Goal: Information Seeking & Learning: Learn about a topic

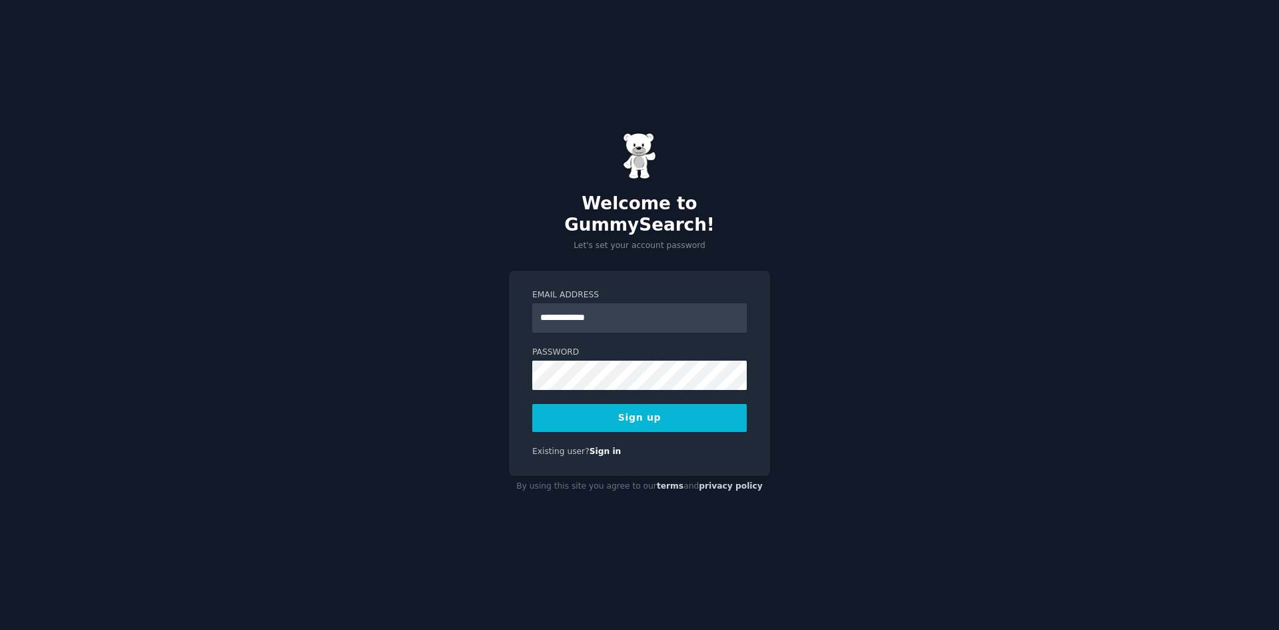
type input "**********"
click at [654, 406] on button "Sign up" at bounding box center [639, 418] width 215 height 28
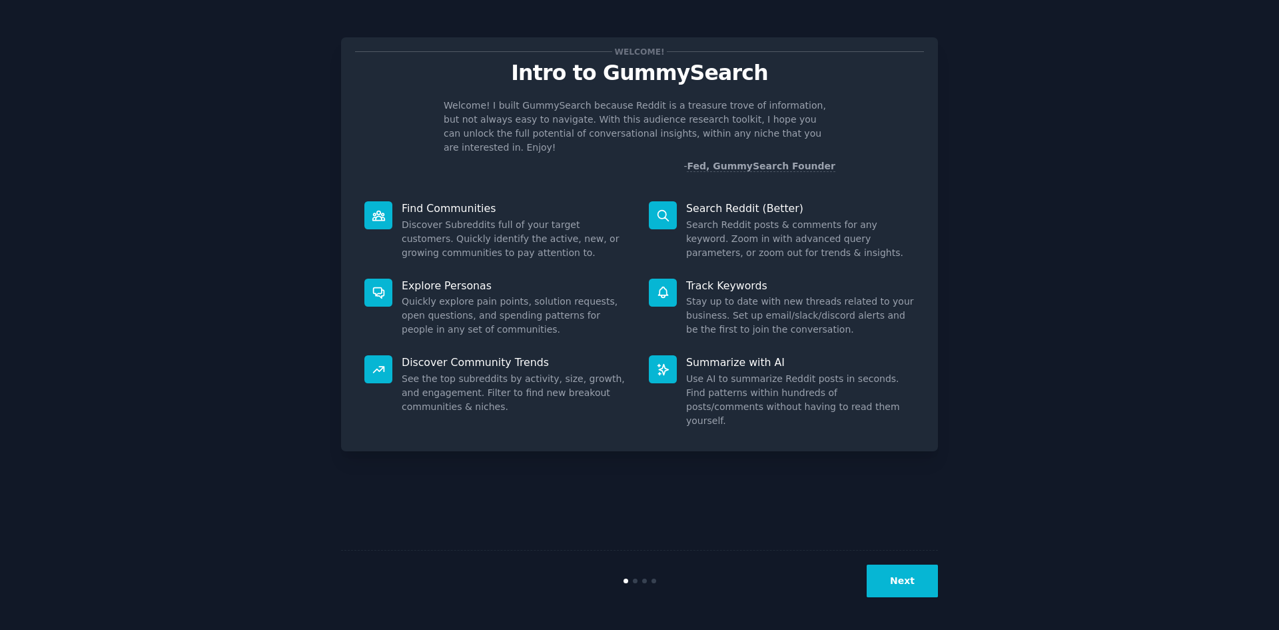
click at [911, 582] on button "Next" at bounding box center [902, 580] width 71 height 33
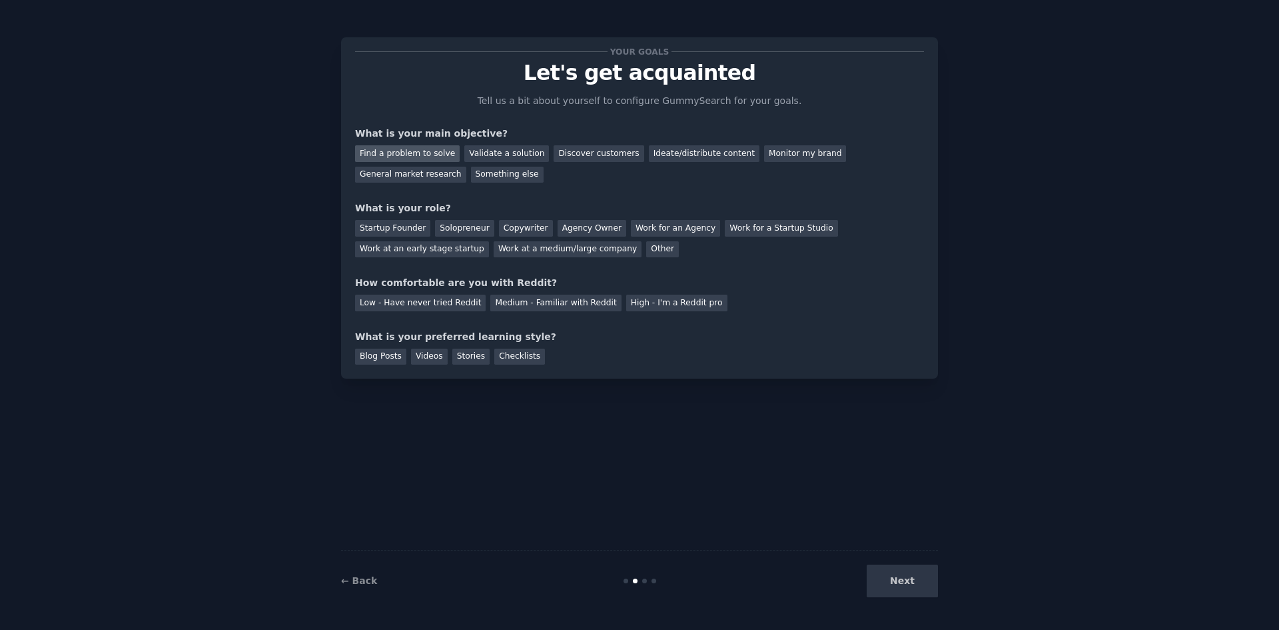
click at [418, 155] on div "Find a problem to solve" at bounding box center [407, 153] width 105 height 17
click at [506, 151] on div "Validate a solution" at bounding box center [506, 153] width 85 height 17
click at [414, 152] on div "Find a problem to solve" at bounding box center [407, 153] width 105 height 17
click at [459, 232] on div "Solopreneur" at bounding box center [464, 228] width 59 height 17
click at [508, 306] on div "Medium - Familiar with Reddit" at bounding box center [555, 302] width 131 height 17
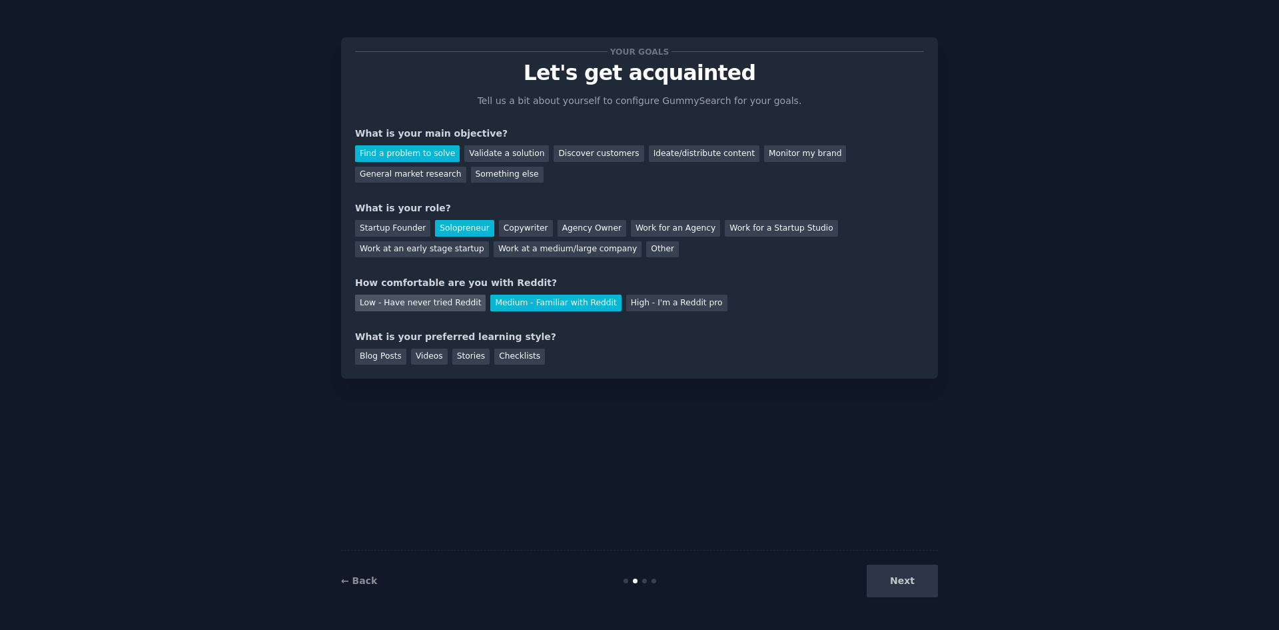
click at [446, 302] on div "Low - Have never tried Reddit" at bounding box center [420, 302] width 131 height 17
click at [380, 358] on div "Blog Posts" at bounding box center [380, 356] width 51 height 17
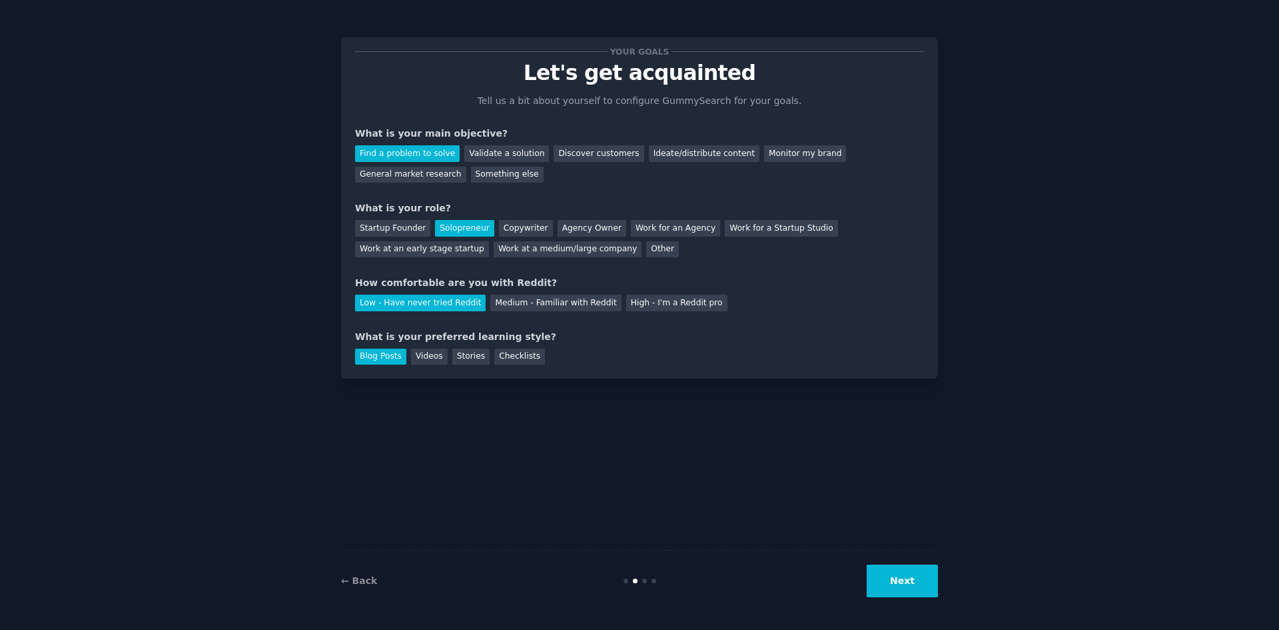
click at [898, 582] on button "Next" at bounding box center [902, 580] width 71 height 33
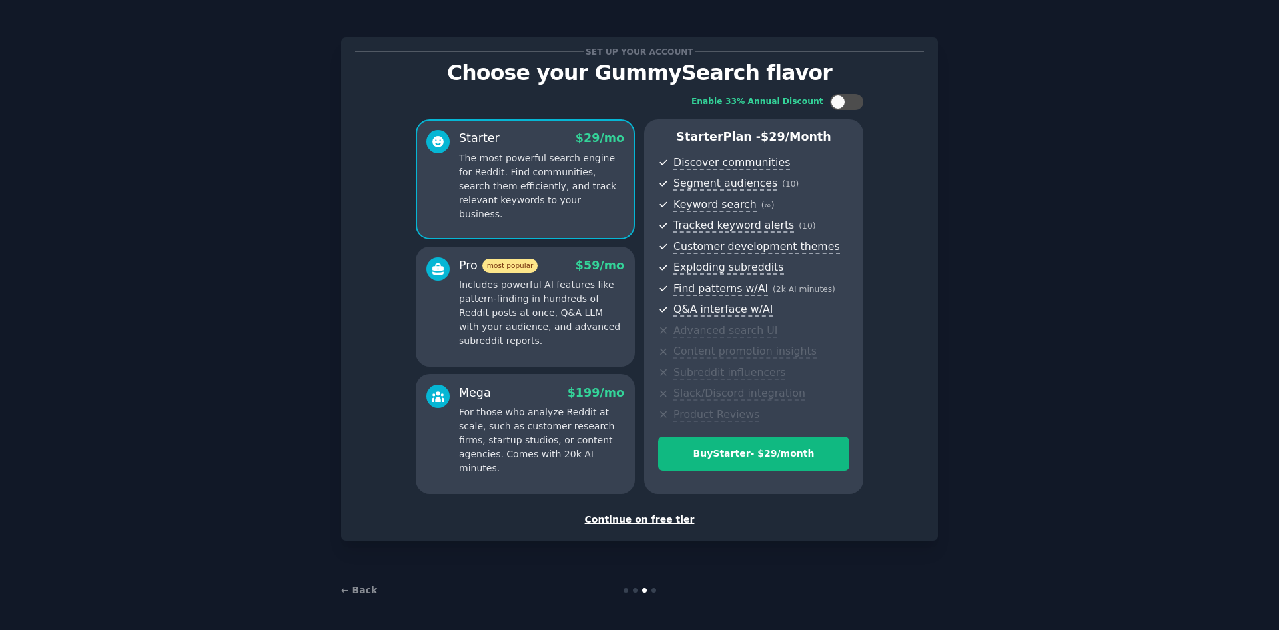
click at [659, 518] on div "Continue on free tier" at bounding box center [639, 519] width 569 height 14
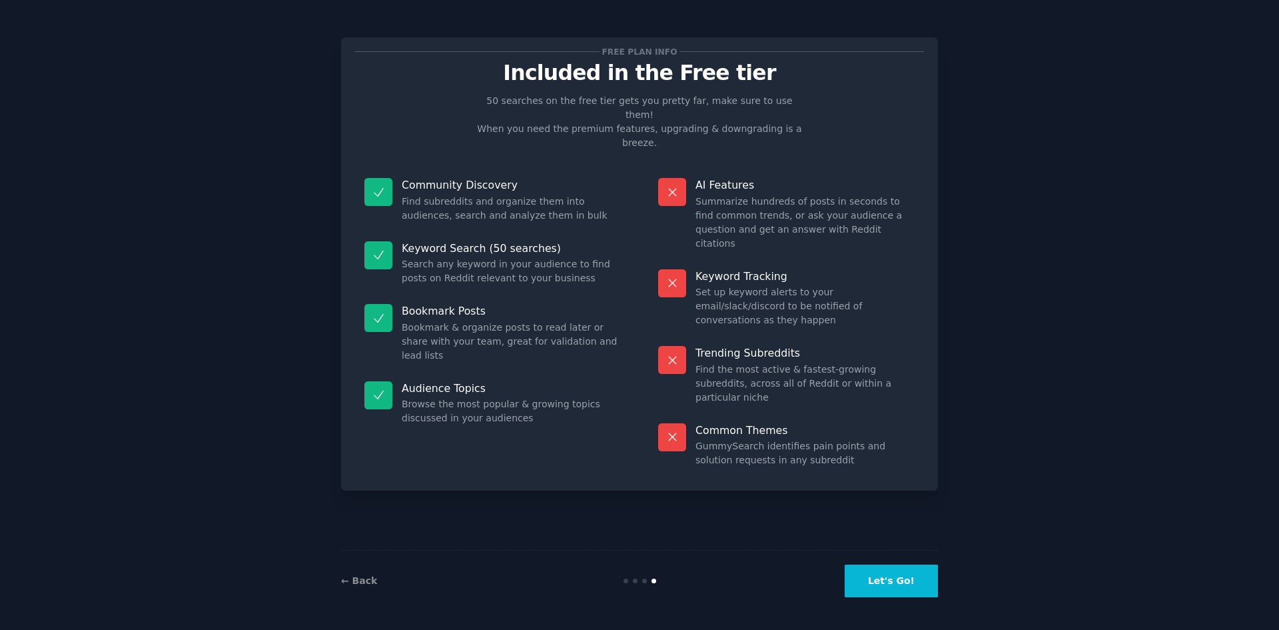
click at [898, 578] on button "Let's Go!" at bounding box center [891, 580] width 93 height 33
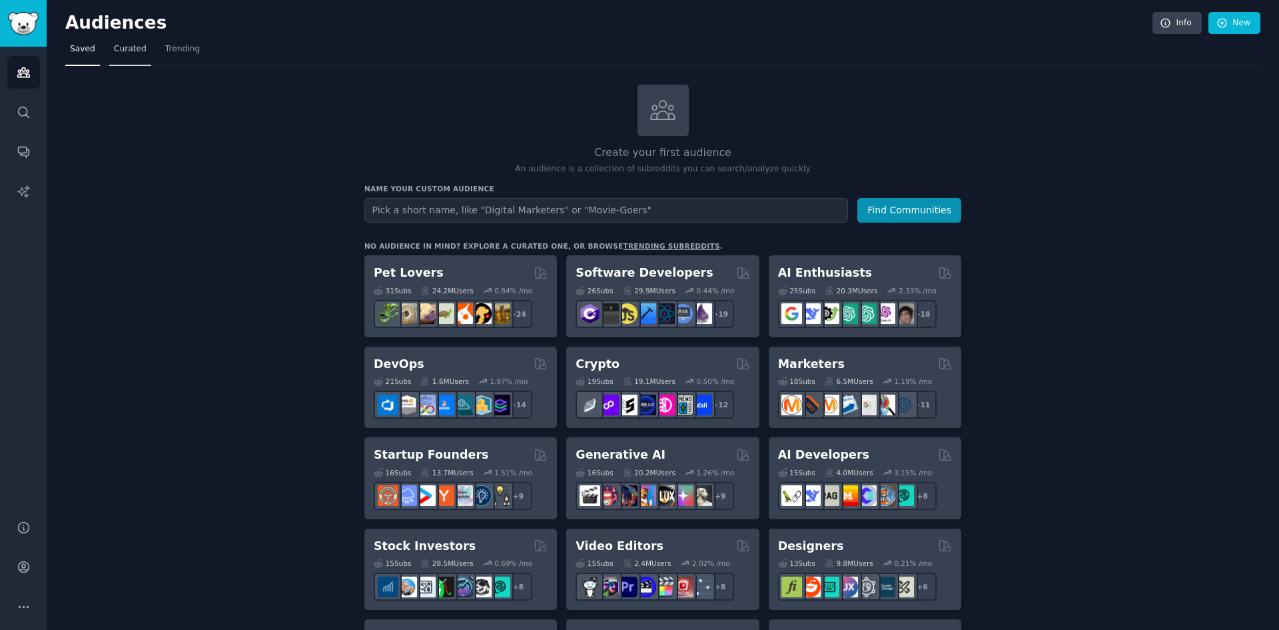
click at [115, 55] on link "Curated" at bounding box center [130, 52] width 42 height 27
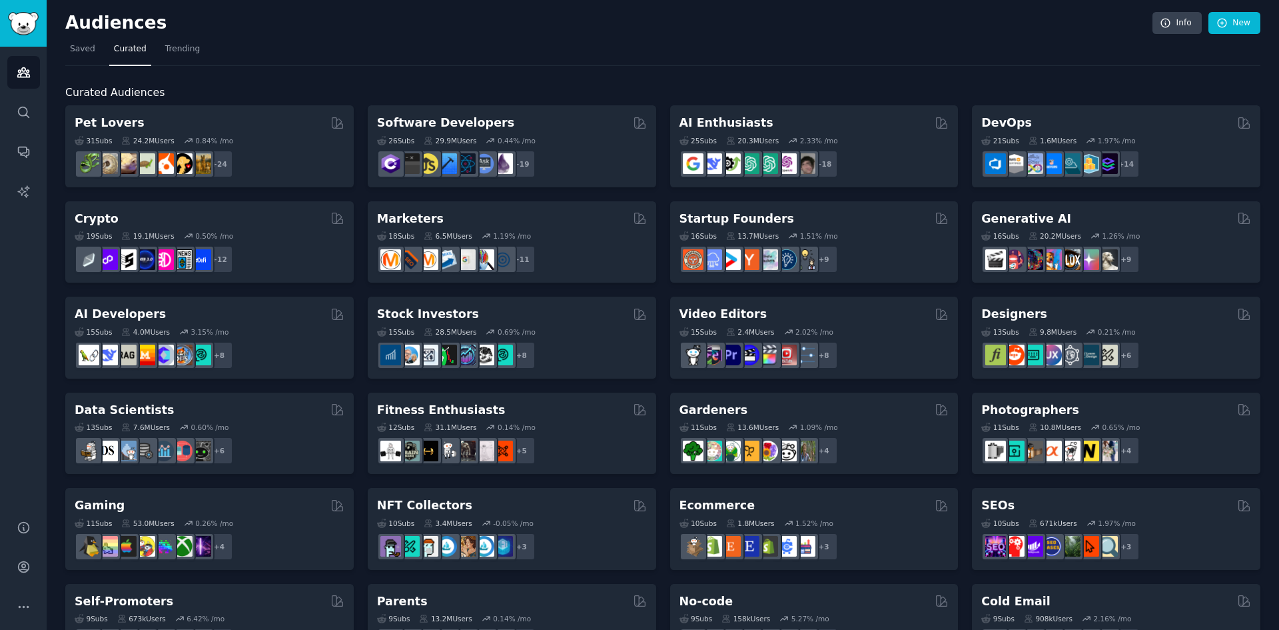
click at [195, 82] on div "Curated Audiences Pet Lovers 31 Sub s 24.2M Users 0.84 % /mo + 24 Software Deve…" at bounding box center [662, 557] width 1195 height 982
click at [181, 51] on span "Trending" at bounding box center [182, 49] width 35 height 12
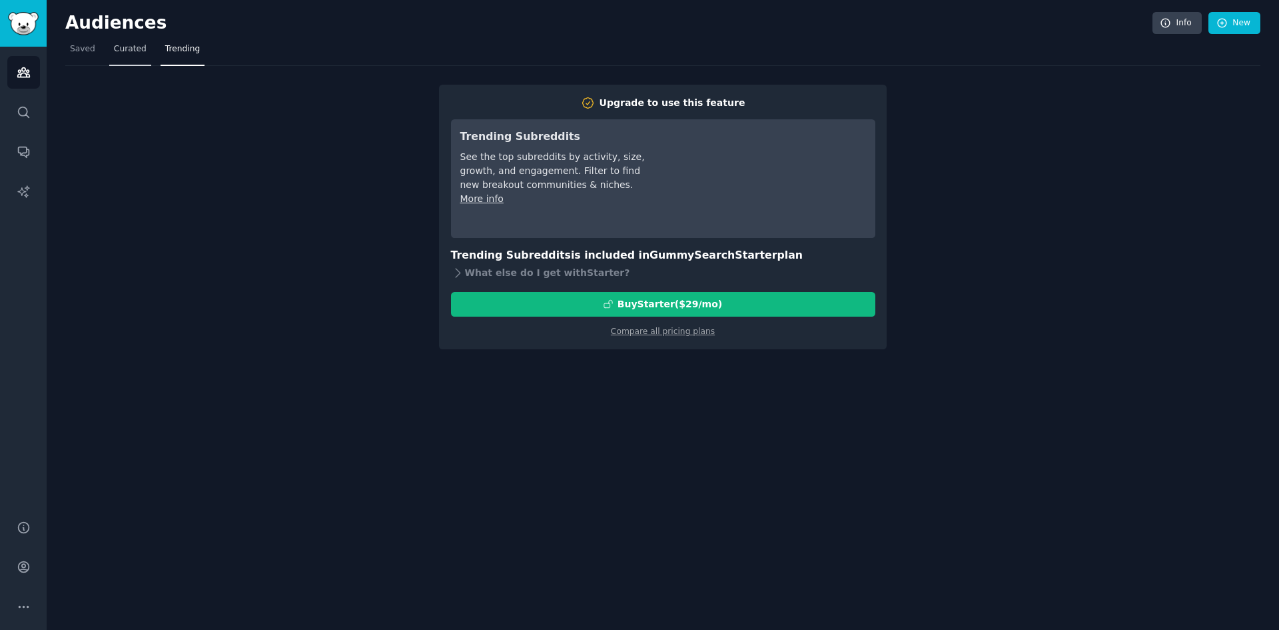
click at [124, 50] on span "Curated" at bounding box center [130, 49] width 33 height 12
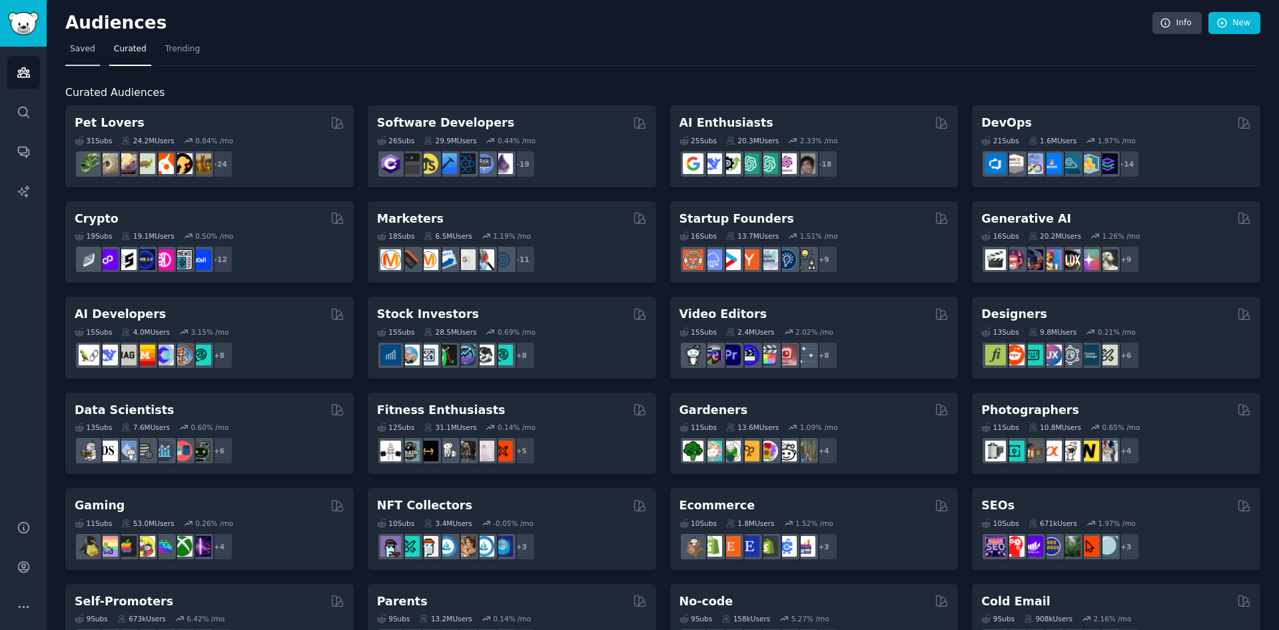
click at [83, 47] on span "Saved" at bounding box center [82, 49] width 25 height 12
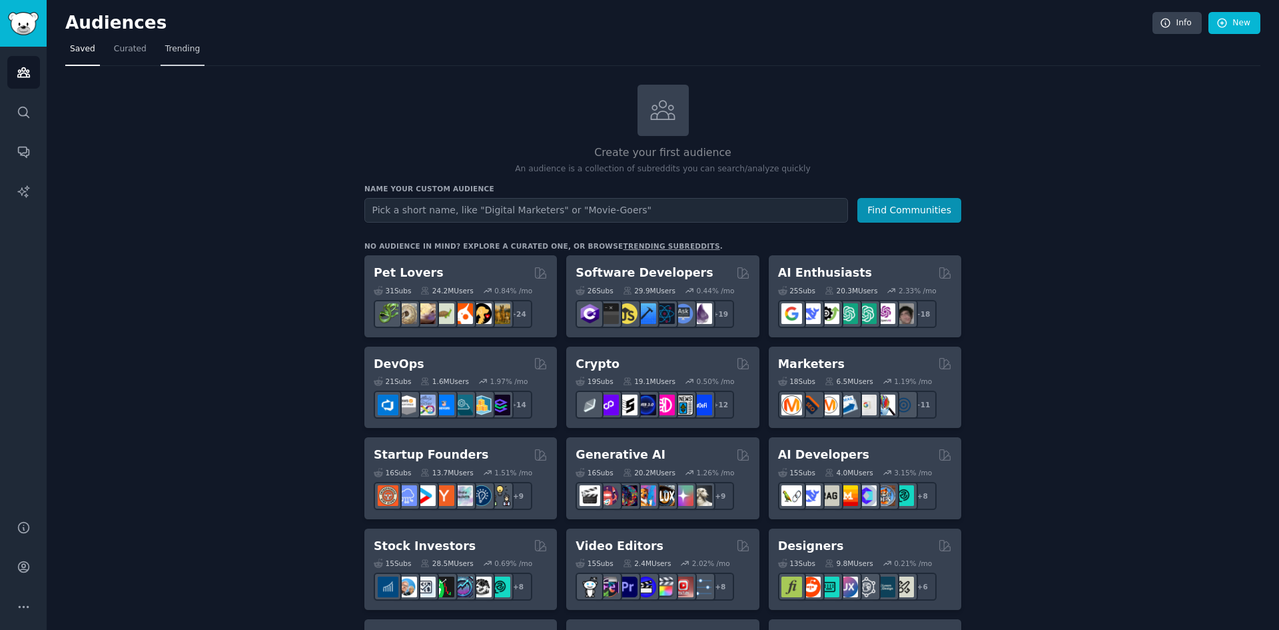
click at [167, 48] on span "Trending" at bounding box center [182, 49] width 35 height 12
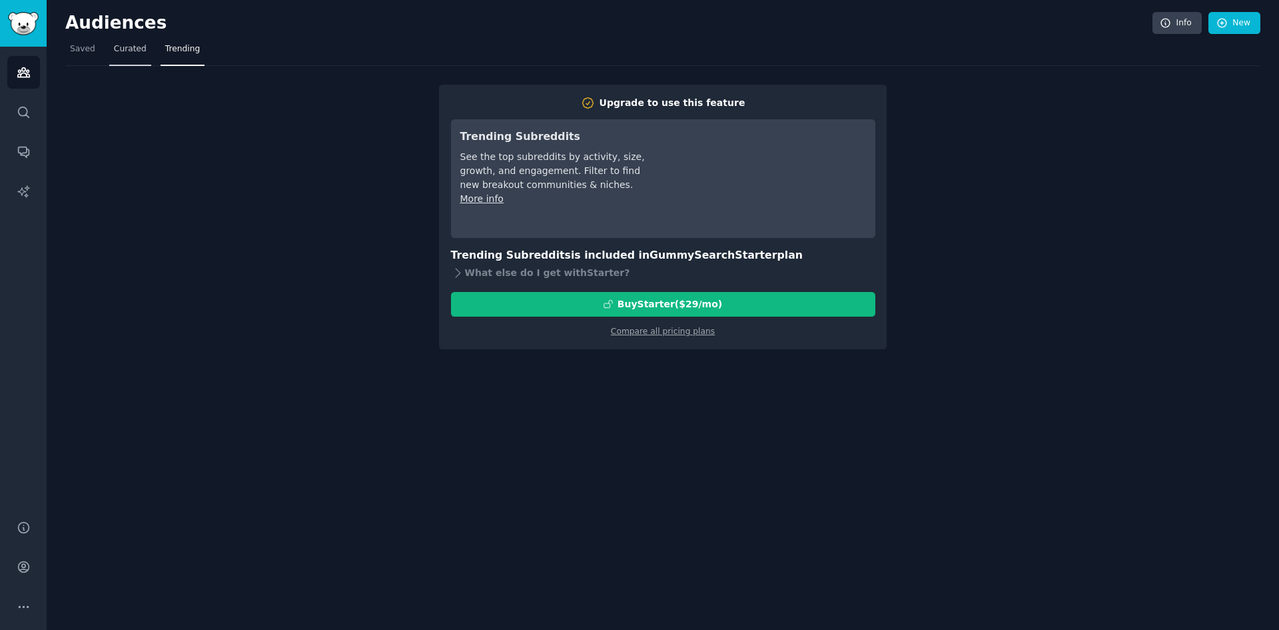
click at [124, 53] on span "Curated" at bounding box center [130, 49] width 33 height 12
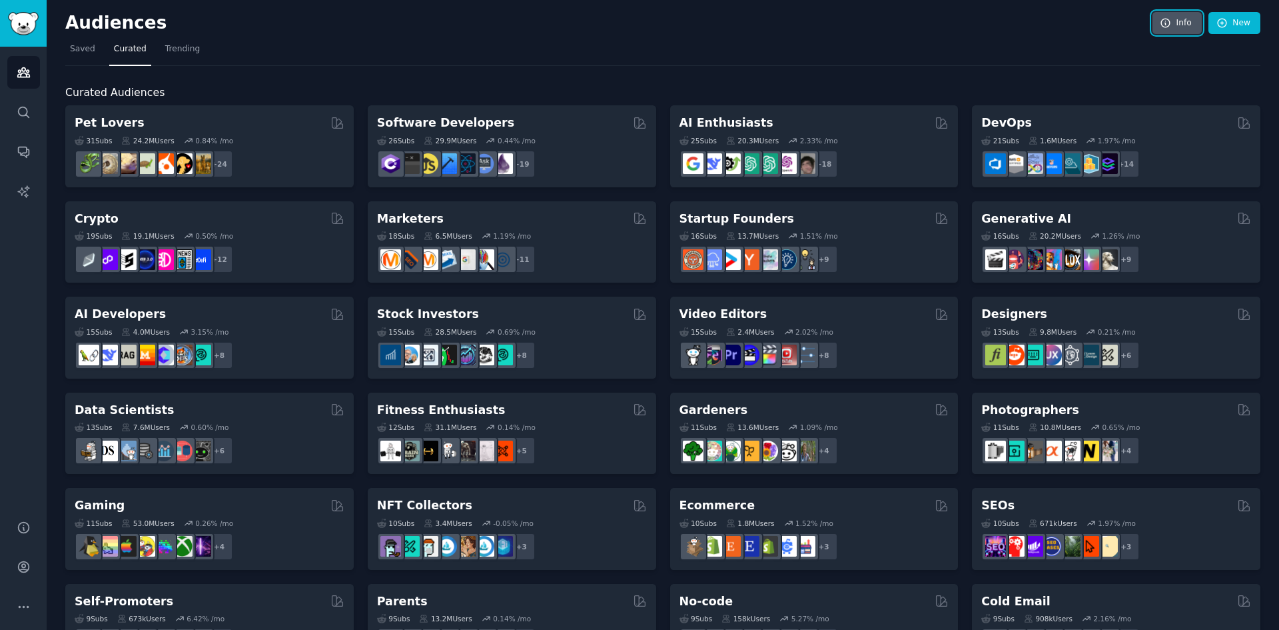
click at [1168, 24] on icon at bounding box center [1165, 23] width 9 height 9
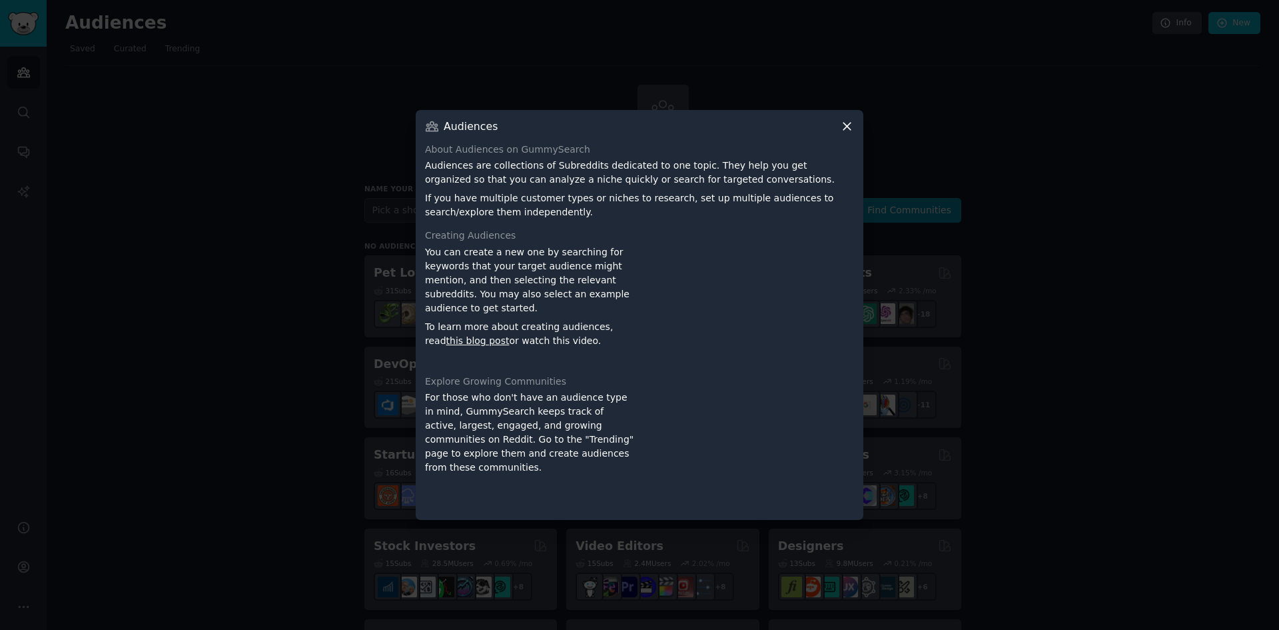
click at [849, 128] on icon at bounding box center [846, 126] width 7 height 7
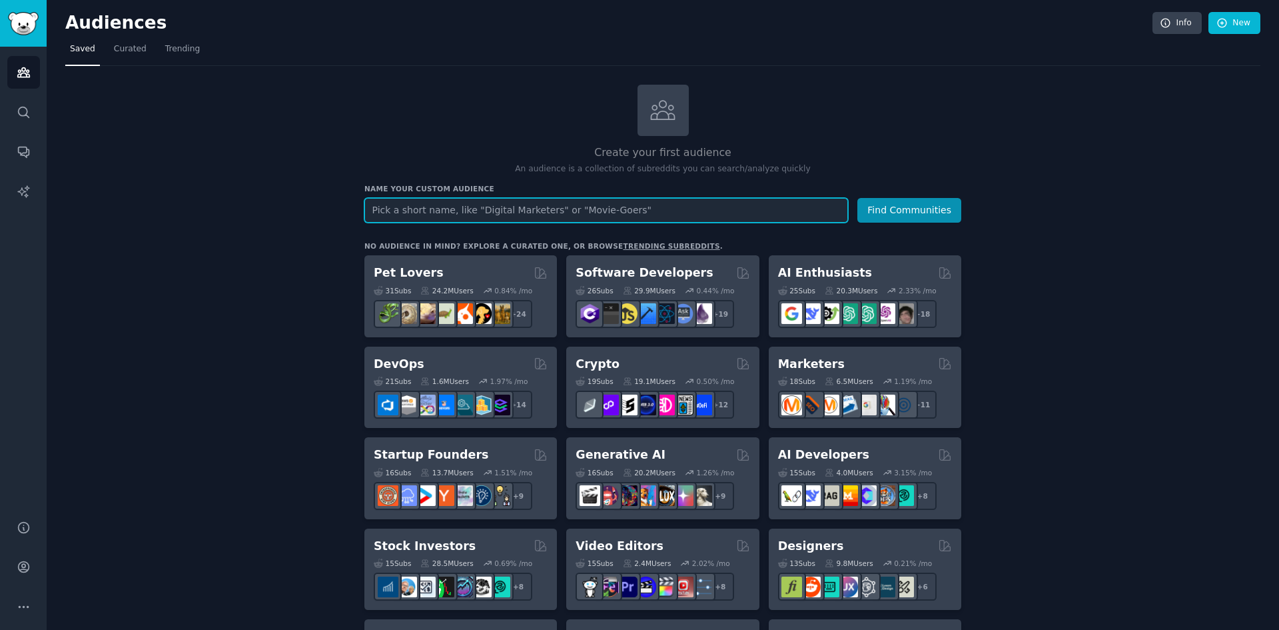
click at [450, 208] on input "text" at bounding box center [606, 210] width 484 height 25
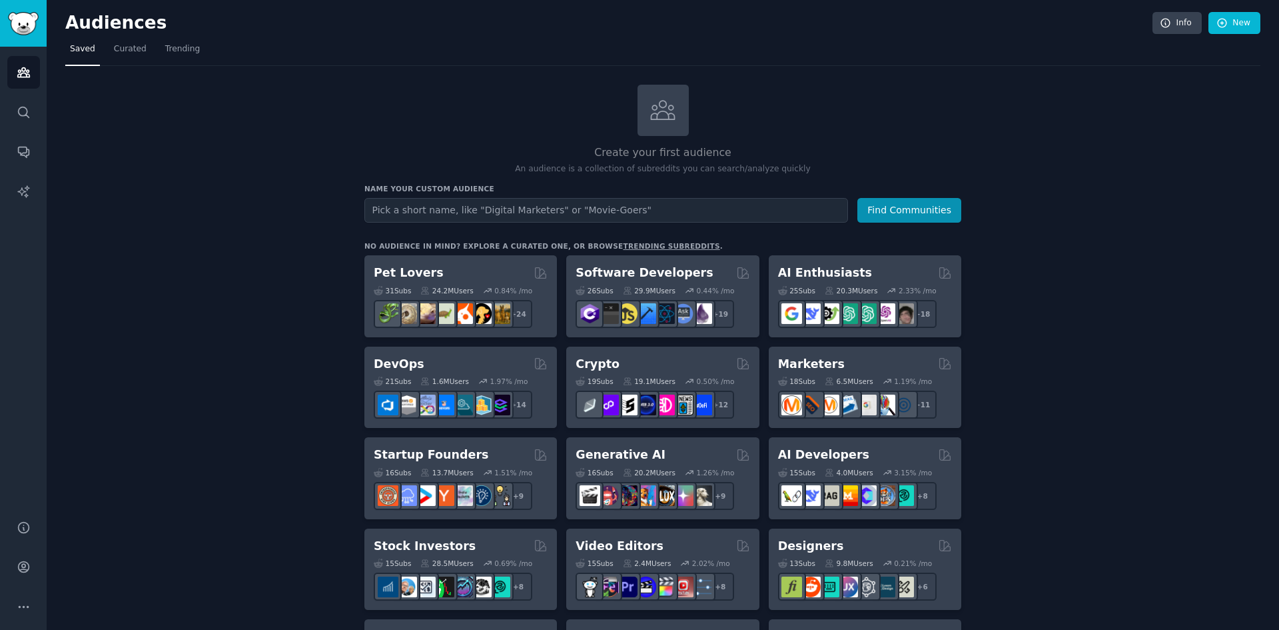
click at [623, 246] on link "trending subreddits" at bounding box center [671, 246] width 97 height 8
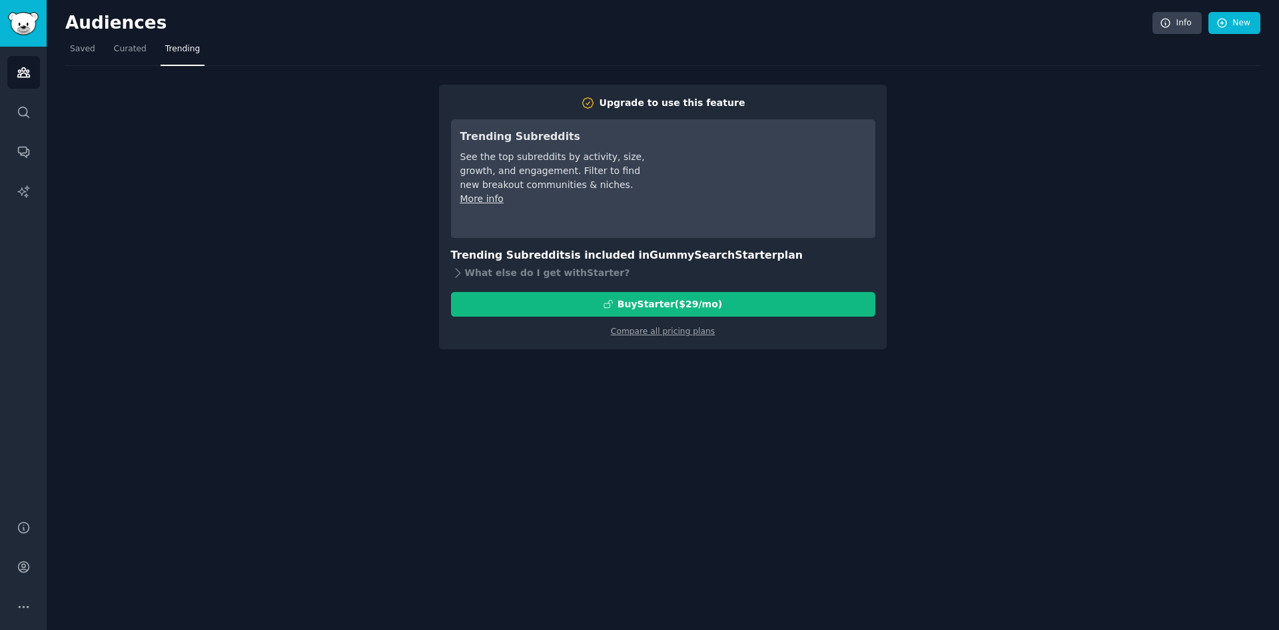
click at [1029, 124] on div "Upgrade to use this feature Trending Subreddits See the top subreddits by activ…" at bounding box center [662, 207] width 1195 height 283
click at [127, 51] on span "Curated" at bounding box center [130, 49] width 33 height 12
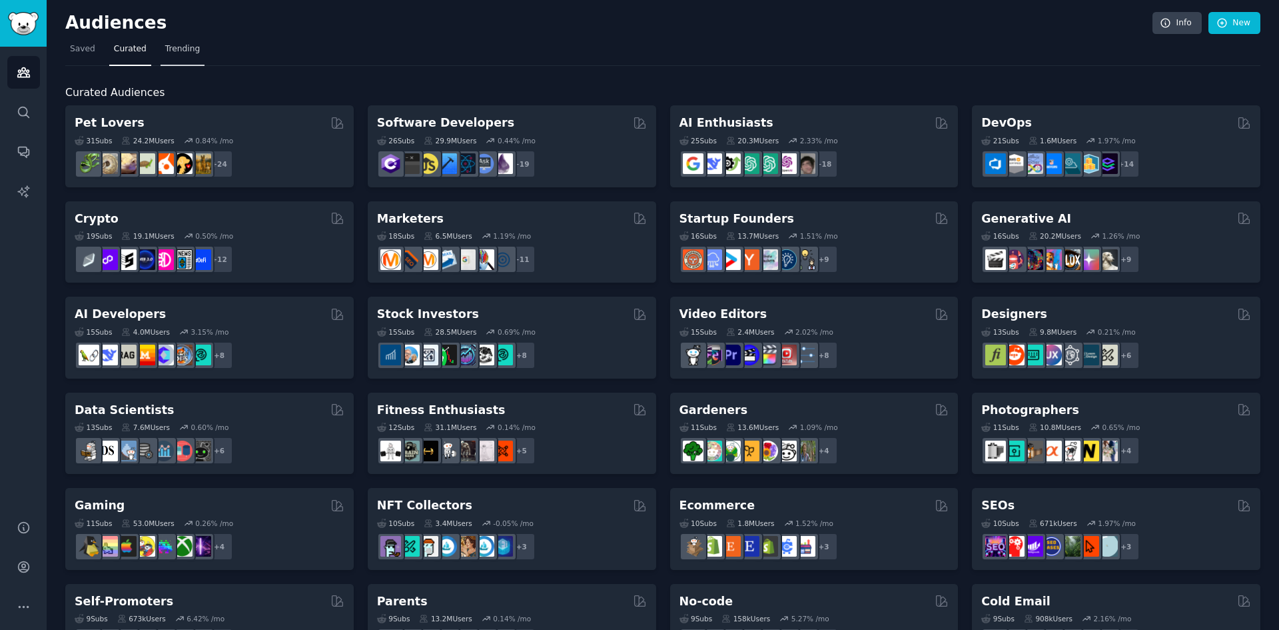
click at [183, 53] on span "Trending" at bounding box center [182, 49] width 35 height 12
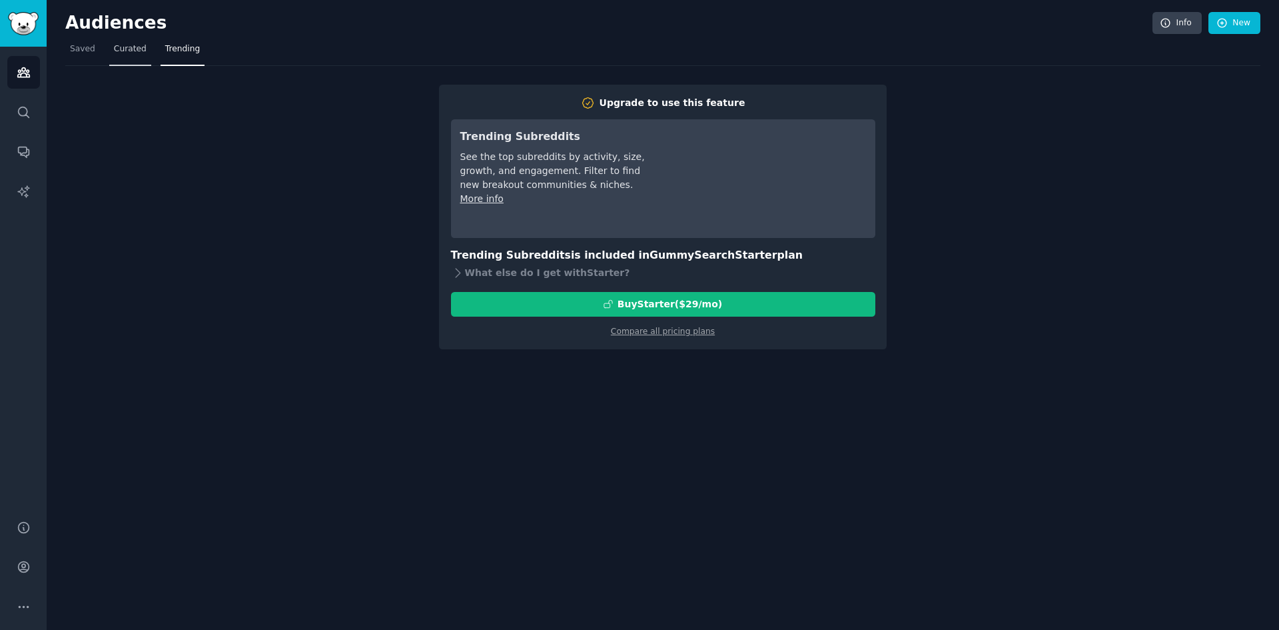
click at [115, 50] on span "Curated" at bounding box center [130, 49] width 33 height 12
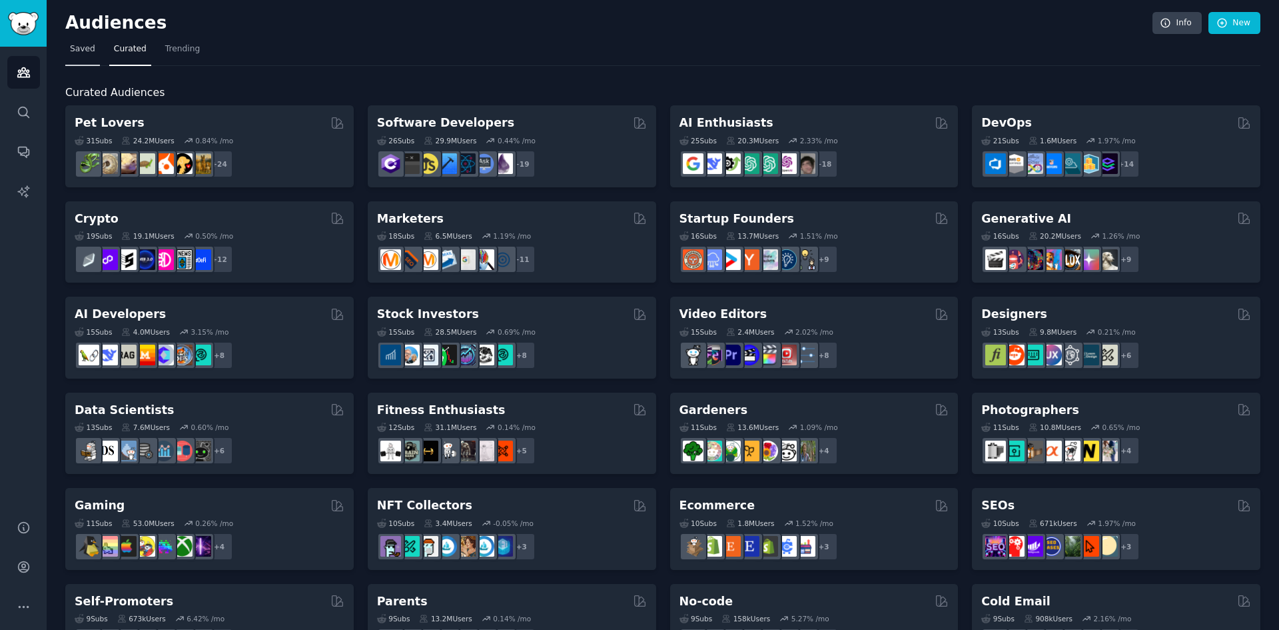
click at [85, 51] on span "Saved" at bounding box center [82, 49] width 25 height 12
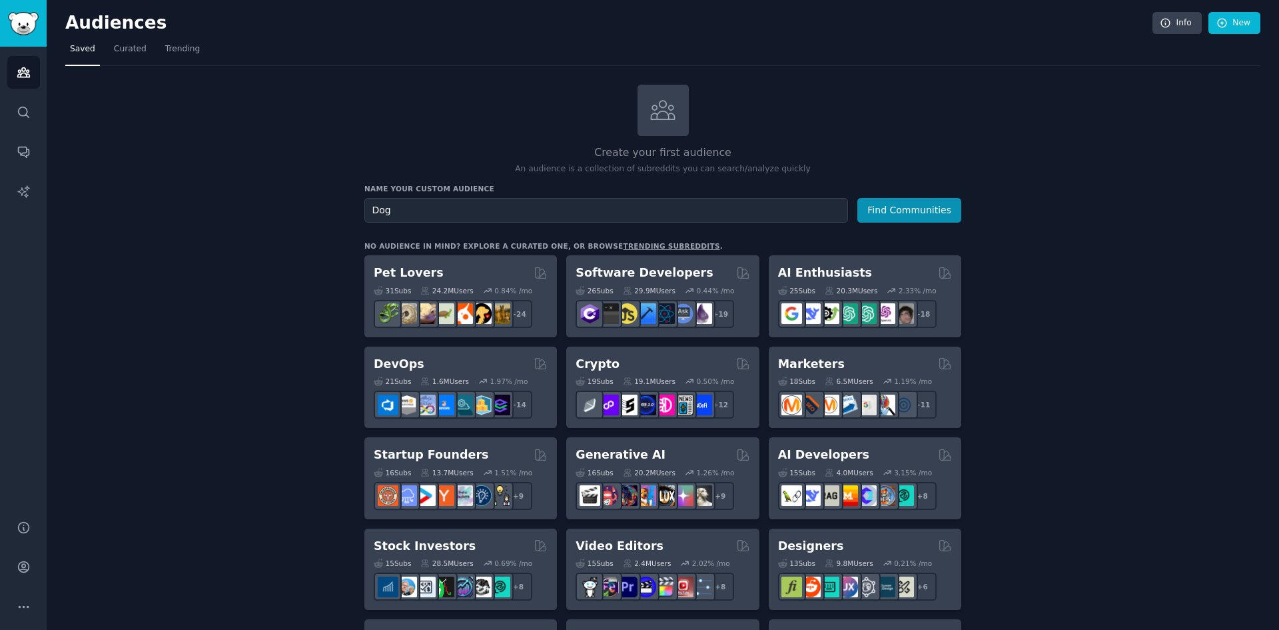
type input "Dog"
click at [857, 198] on button "Find Communities" at bounding box center [909, 210] width 104 height 25
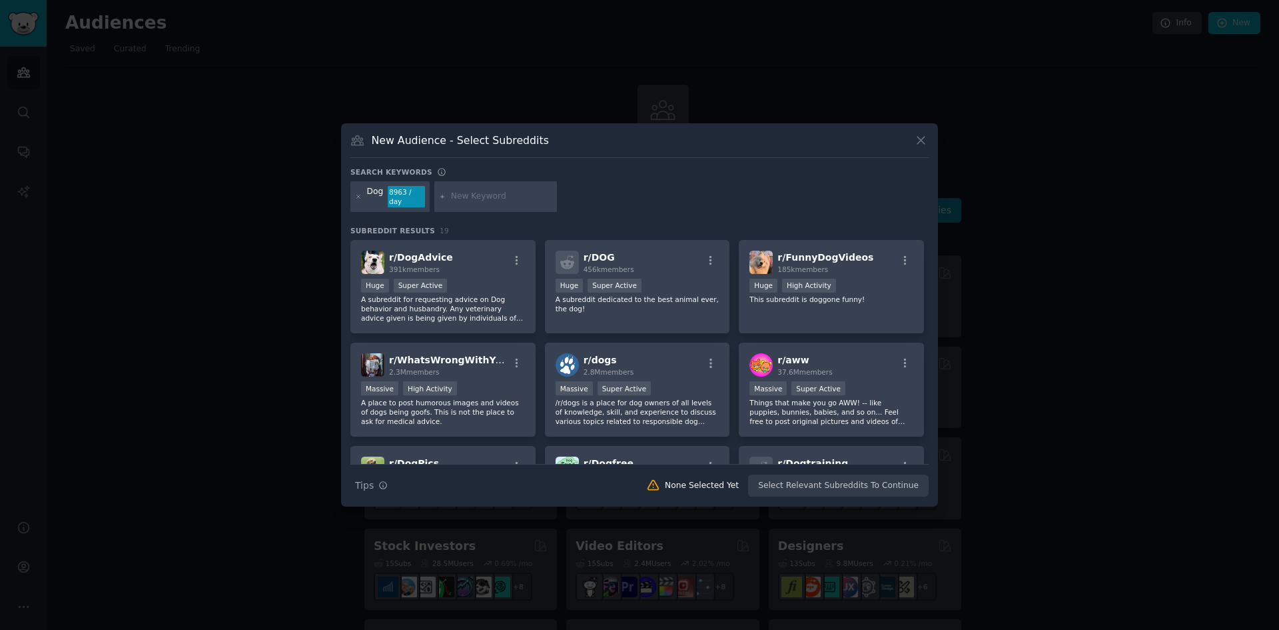
click at [398, 198] on div "8963 / day" at bounding box center [406, 196] width 37 height 21
click at [466, 193] on input "text" at bounding box center [501, 197] width 101 height 12
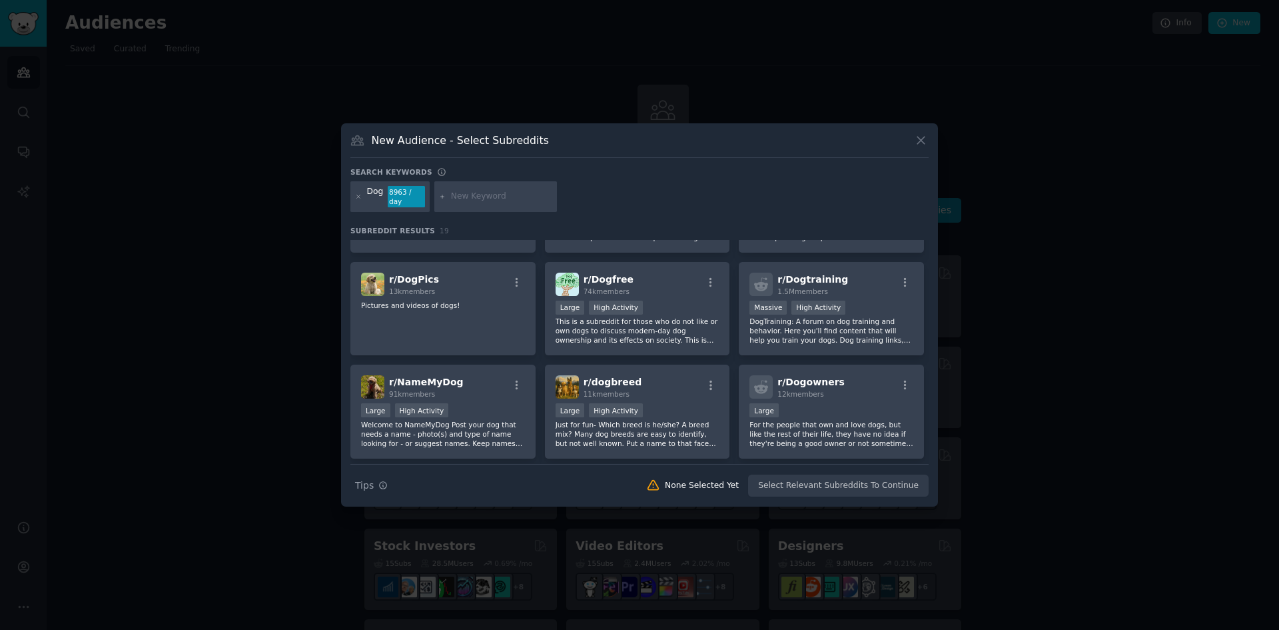
scroll to position [200, 0]
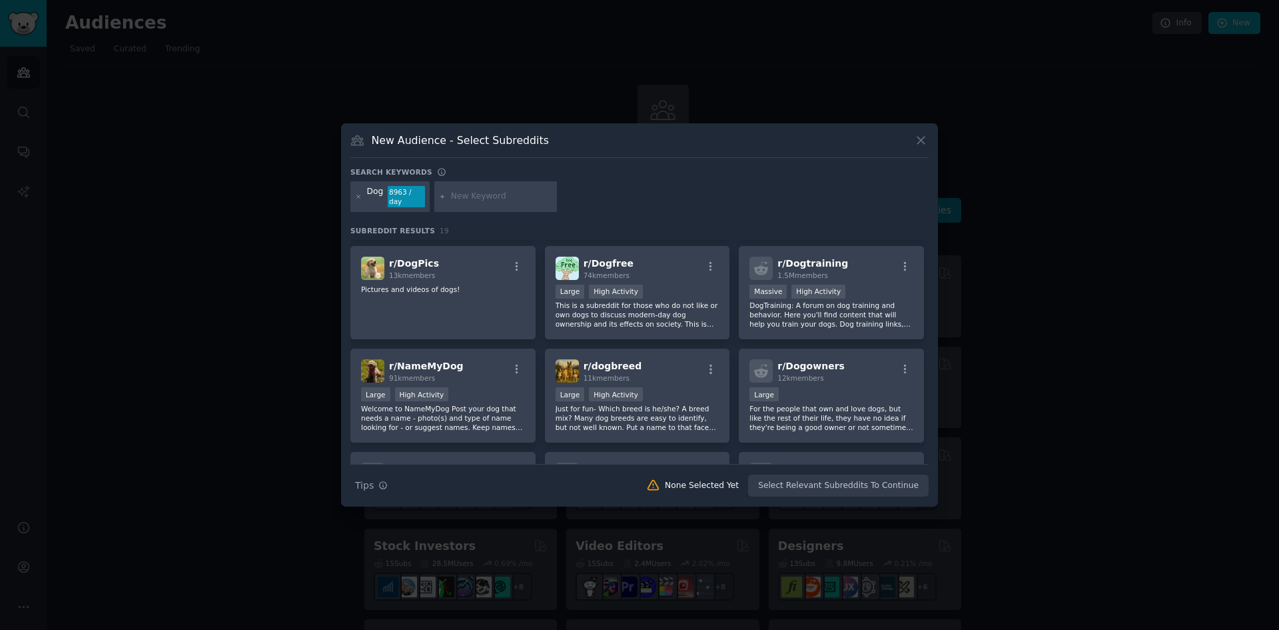
click at [813, 482] on div "Search Tips Tips None Selected Yet Select Relevant Subreddits To Continue" at bounding box center [639, 480] width 578 height 33
click at [879, 479] on div "Search Tips Tips None Selected Yet Select Relevant Subreddits To Continue" at bounding box center [639, 480] width 578 height 33
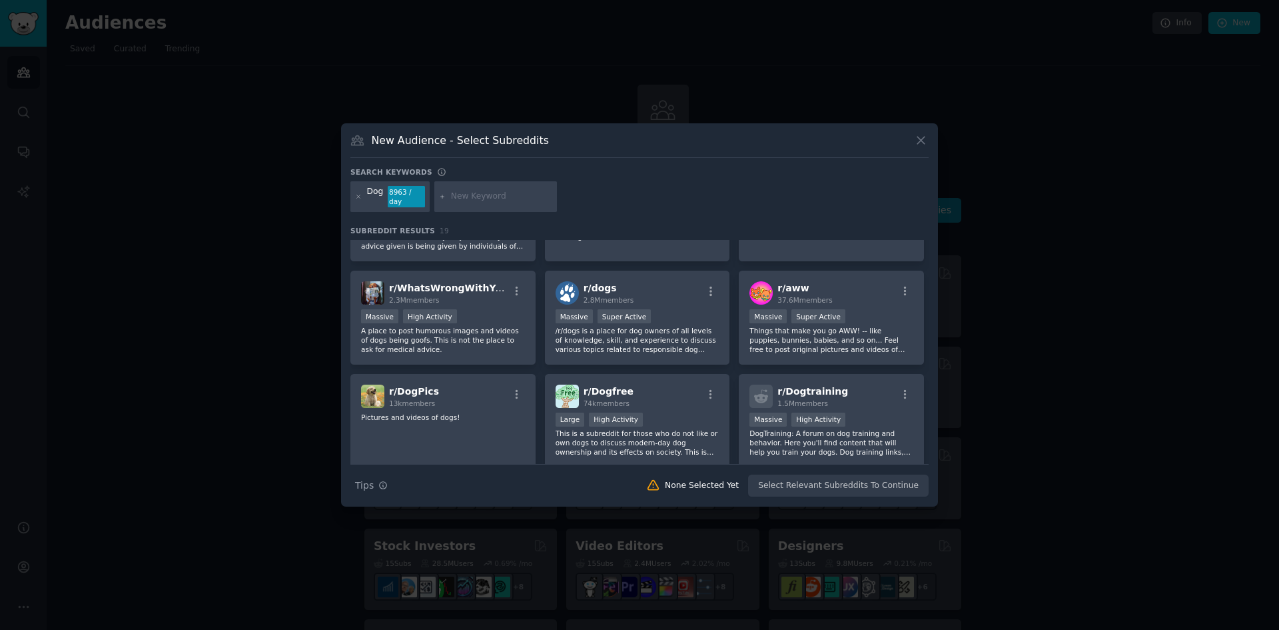
scroll to position [0, 0]
